Goal: Information Seeking & Learning: Learn about a topic

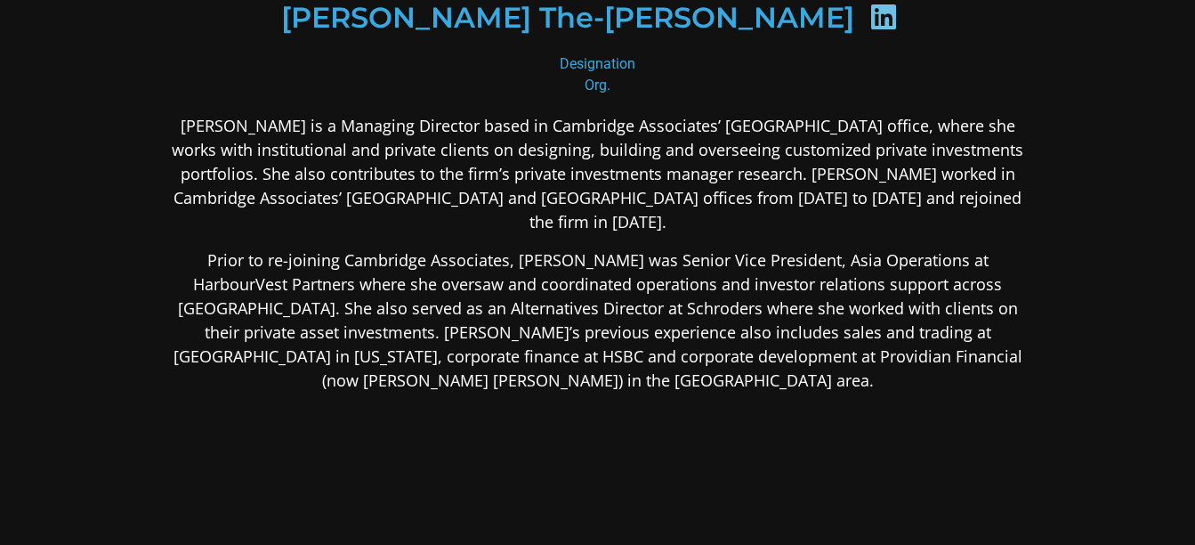
scroll to position [267, 0]
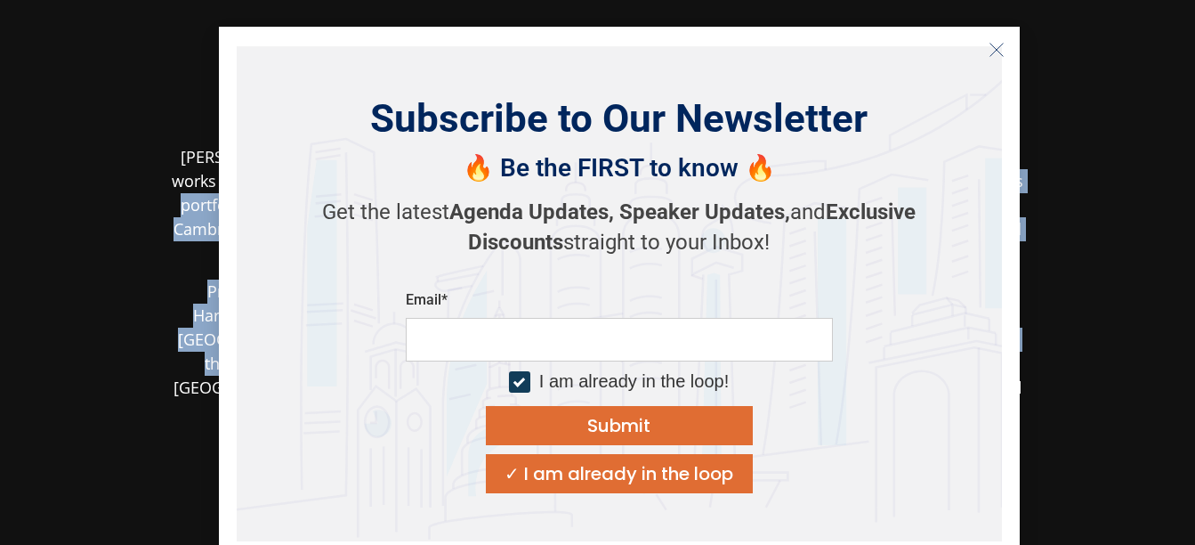
drag, startPoint x: 249, startPoint y: 179, endPoint x: 396, endPoint y: 348, distance: 223.9
click at [396, 348] on body "[PERSON_NAME] The-[PERSON_NAME] Designation Org. [PERSON_NAME] is a Managing Di…" at bounding box center [597, 252] width 1195 height 1038
click at [999, 52] on icon "Close" at bounding box center [997, 50] width 16 height 16
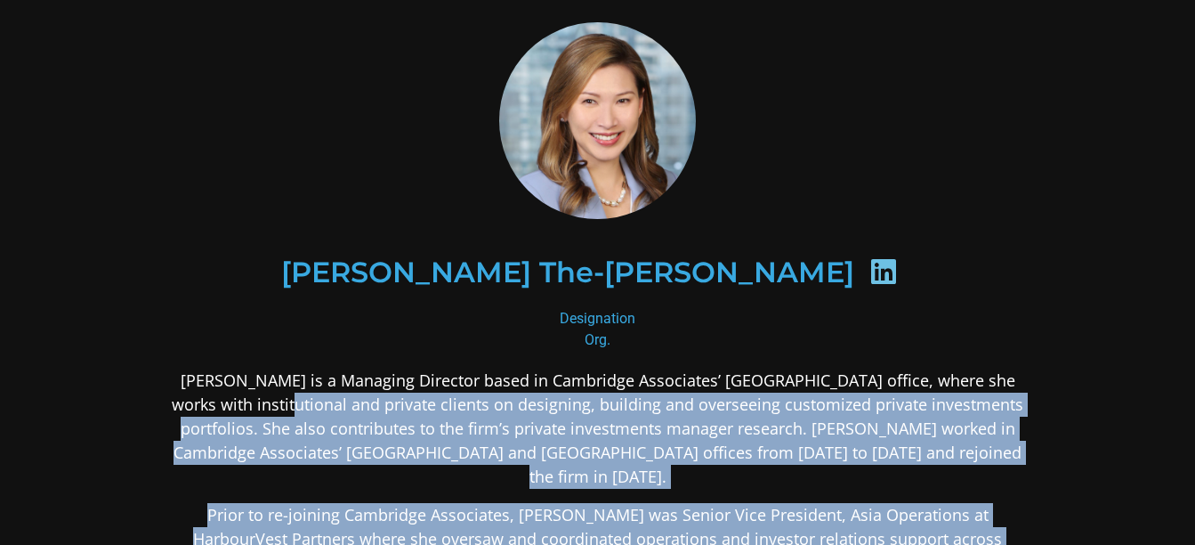
scroll to position [0, 0]
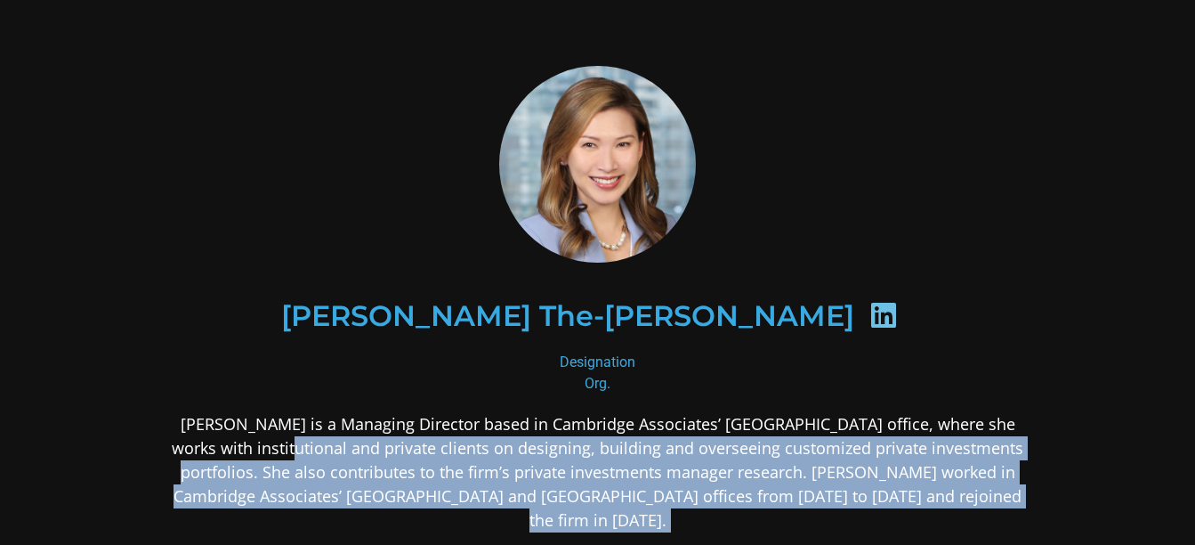
click at [482, 453] on p "[PERSON_NAME] is a Managing Director based in Cambridge Associates’ [GEOGRAPHIC…" at bounding box center [598, 472] width 865 height 120
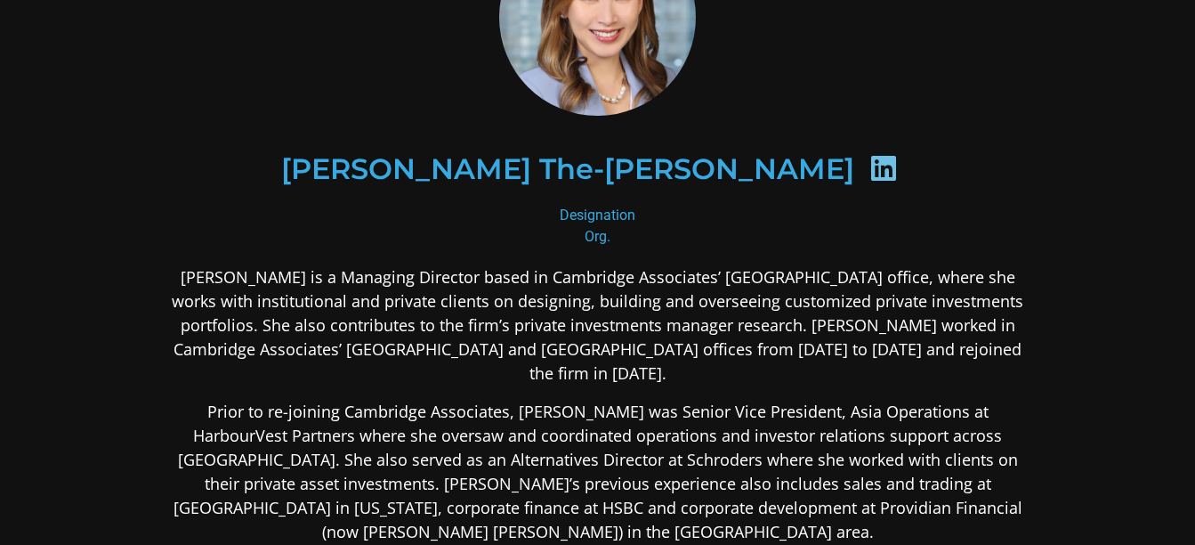
scroll to position [178, 0]
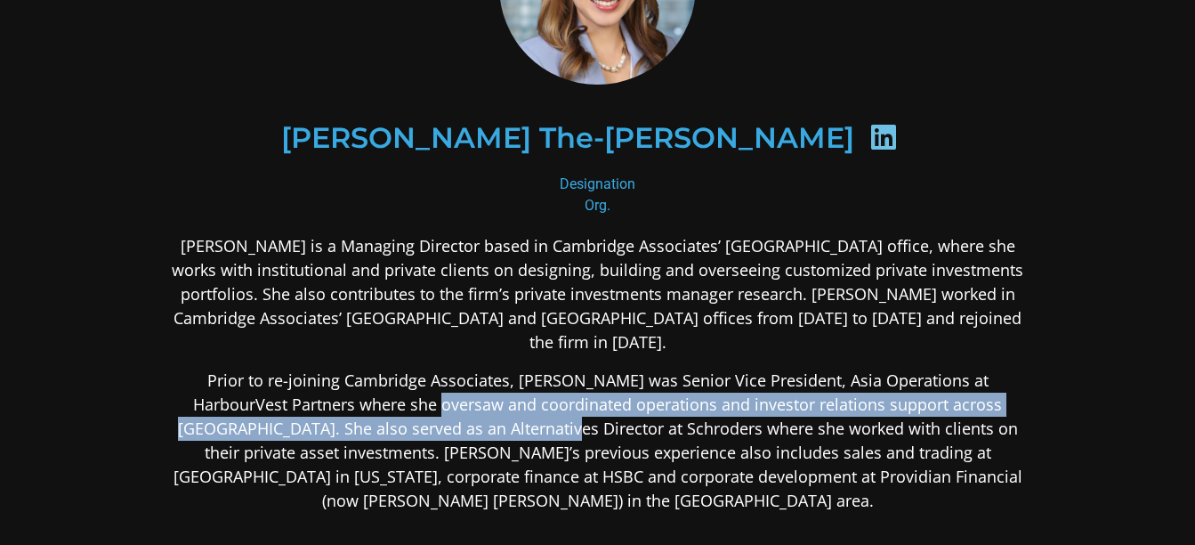
drag, startPoint x: 377, startPoint y: 374, endPoint x: 433, endPoint y: 407, distance: 65.0
click at [433, 407] on p "Prior to re-joining Cambridge Associates, [PERSON_NAME] was Senior Vice Preside…" at bounding box center [598, 440] width 865 height 144
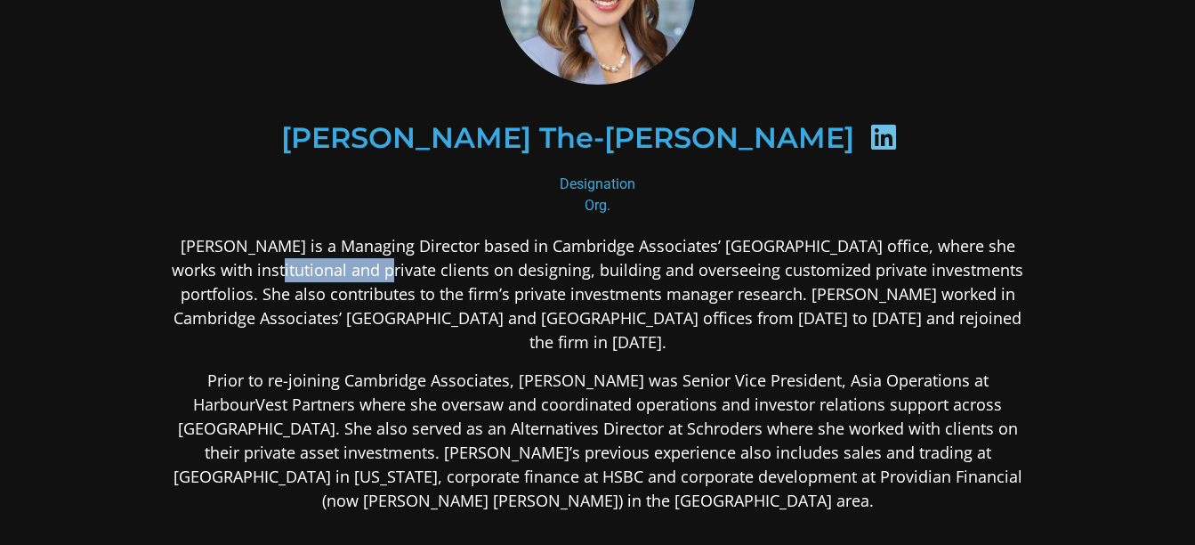
drag, startPoint x: 231, startPoint y: 264, endPoint x: 336, endPoint y: 271, distance: 105.2
click at [336, 271] on p "[PERSON_NAME] is a Managing Director based in Cambridge Associates’ [GEOGRAPHIC…" at bounding box center [598, 294] width 865 height 120
drag, startPoint x: 336, startPoint y: 271, endPoint x: 262, endPoint y: 389, distance: 139.2
click at [262, 389] on p "Prior to re-joining Cambridge Associates, [PERSON_NAME] was Senior Vice Preside…" at bounding box center [598, 440] width 865 height 144
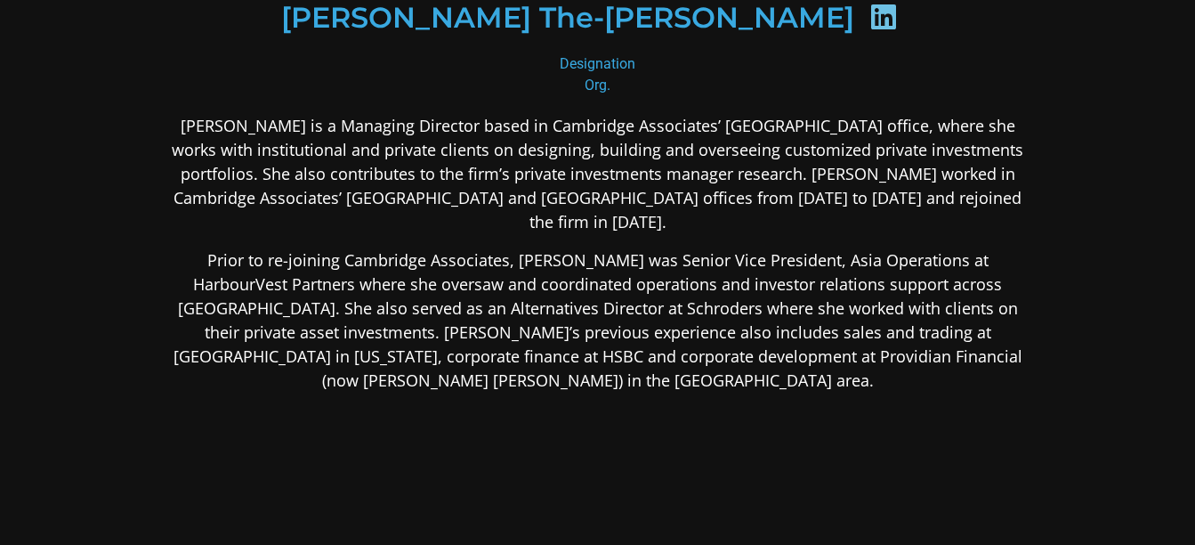
scroll to position [267, 0]
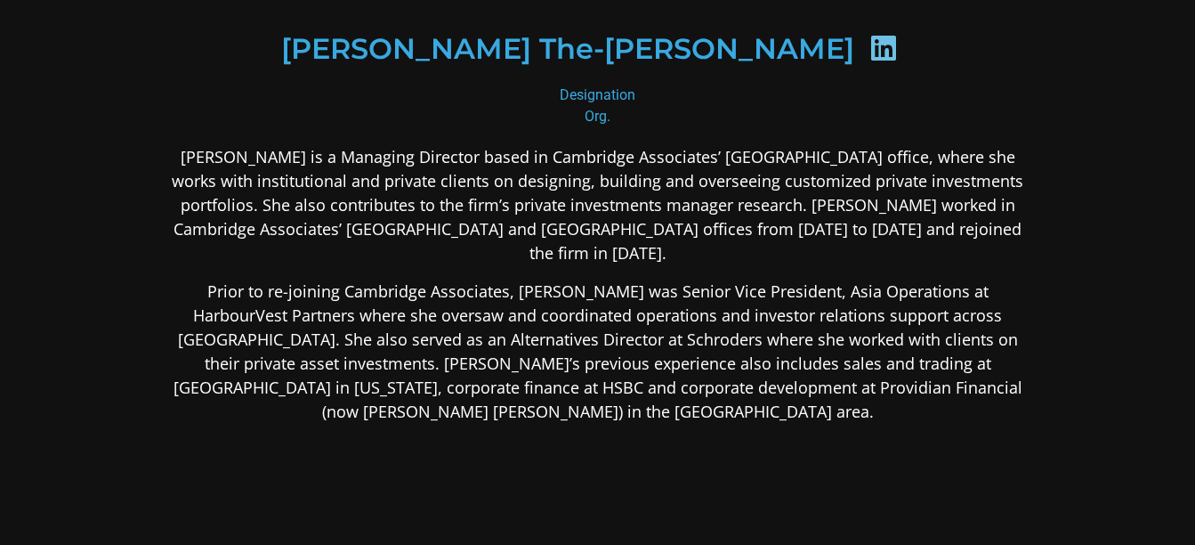
click at [493, 290] on p "Prior to re-joining Cambridge Associates, [PERSON_NAME] was Senior Vice Preside…" at bounding box center [598, 351] width 865 height 144
